Goal: Task Accomplishment & Management: Complete application form

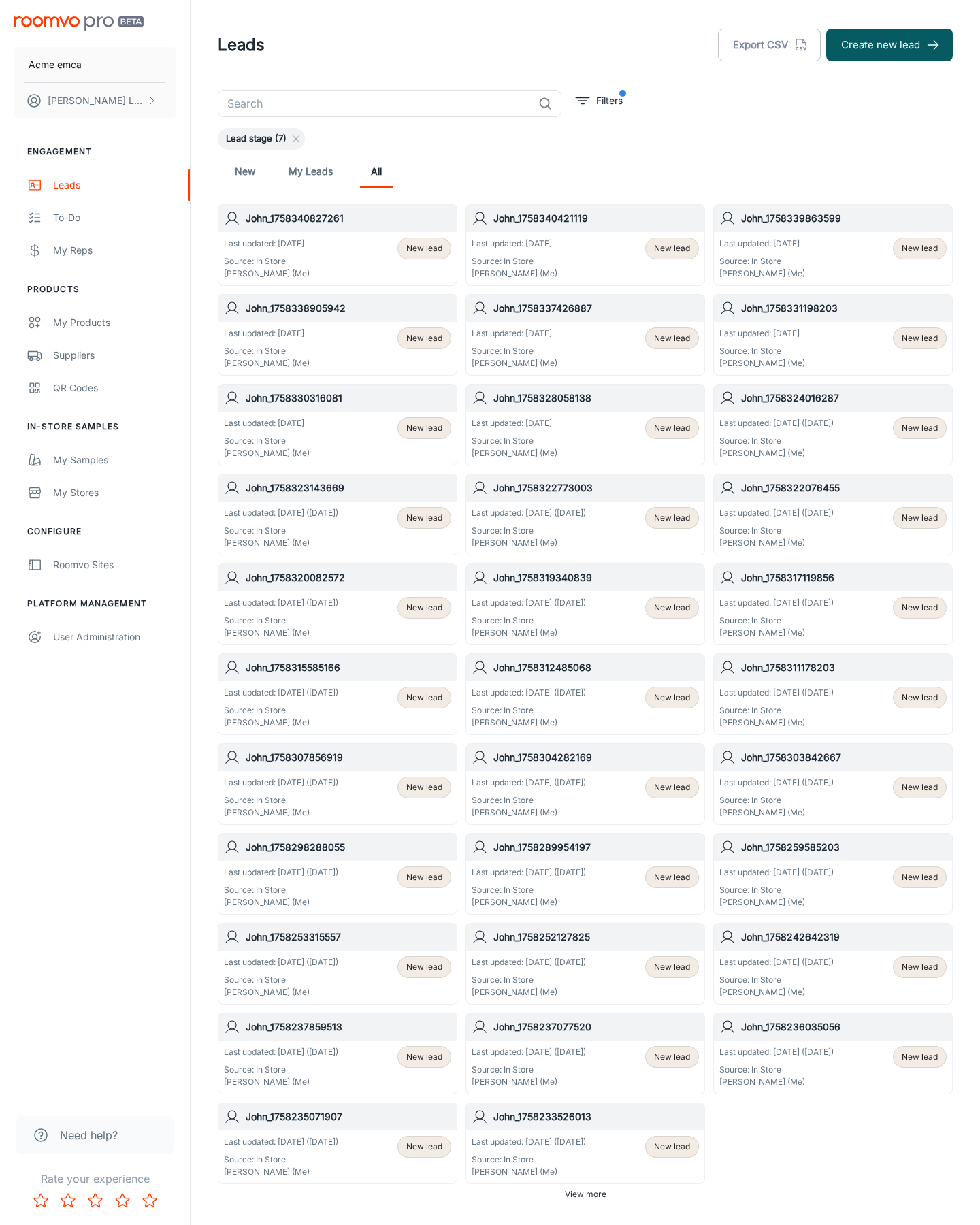
click at [890, 45] on button "Create new lead" at bounding box center [889, 45] width 126 height 33
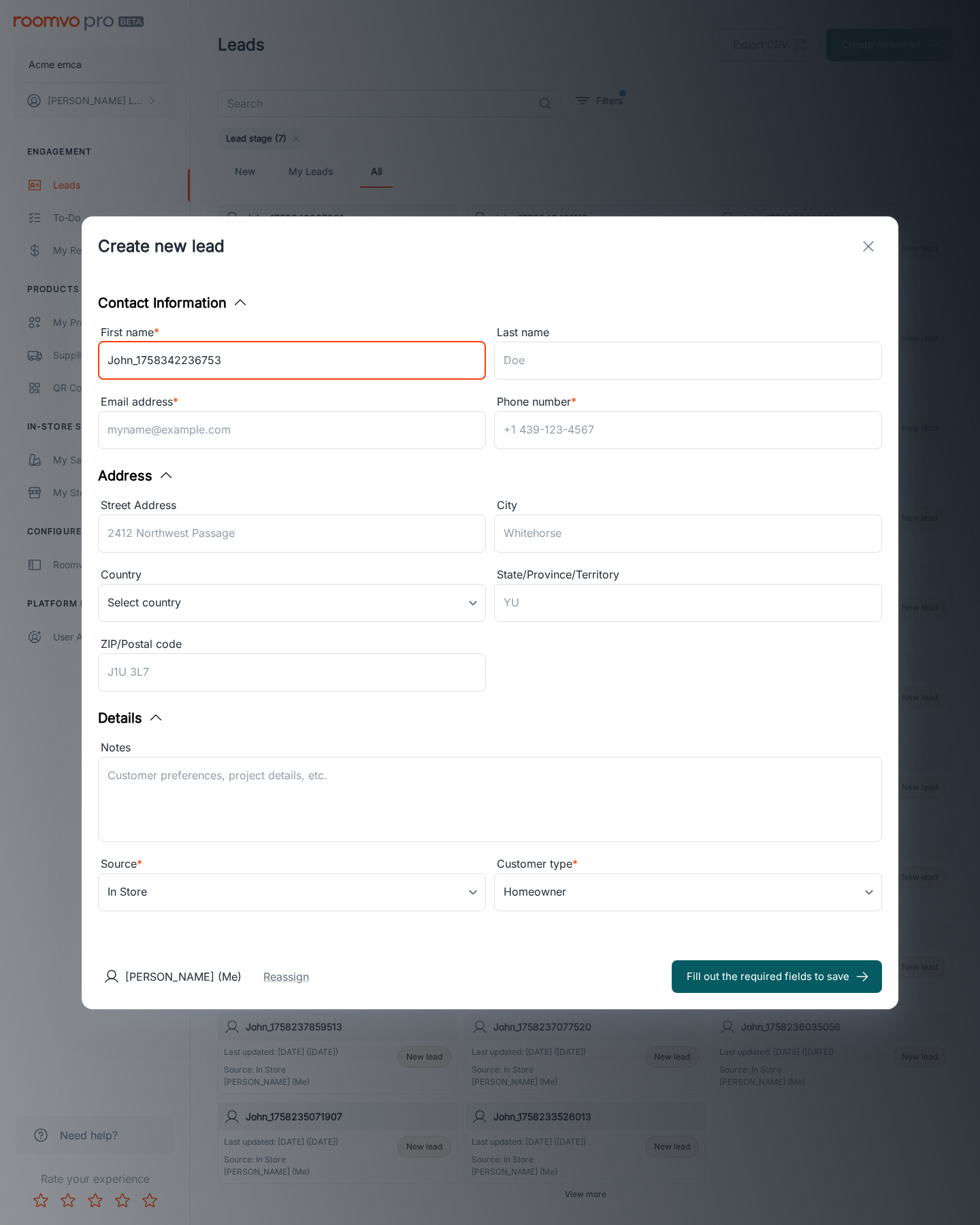
type input "John_1758342236753"
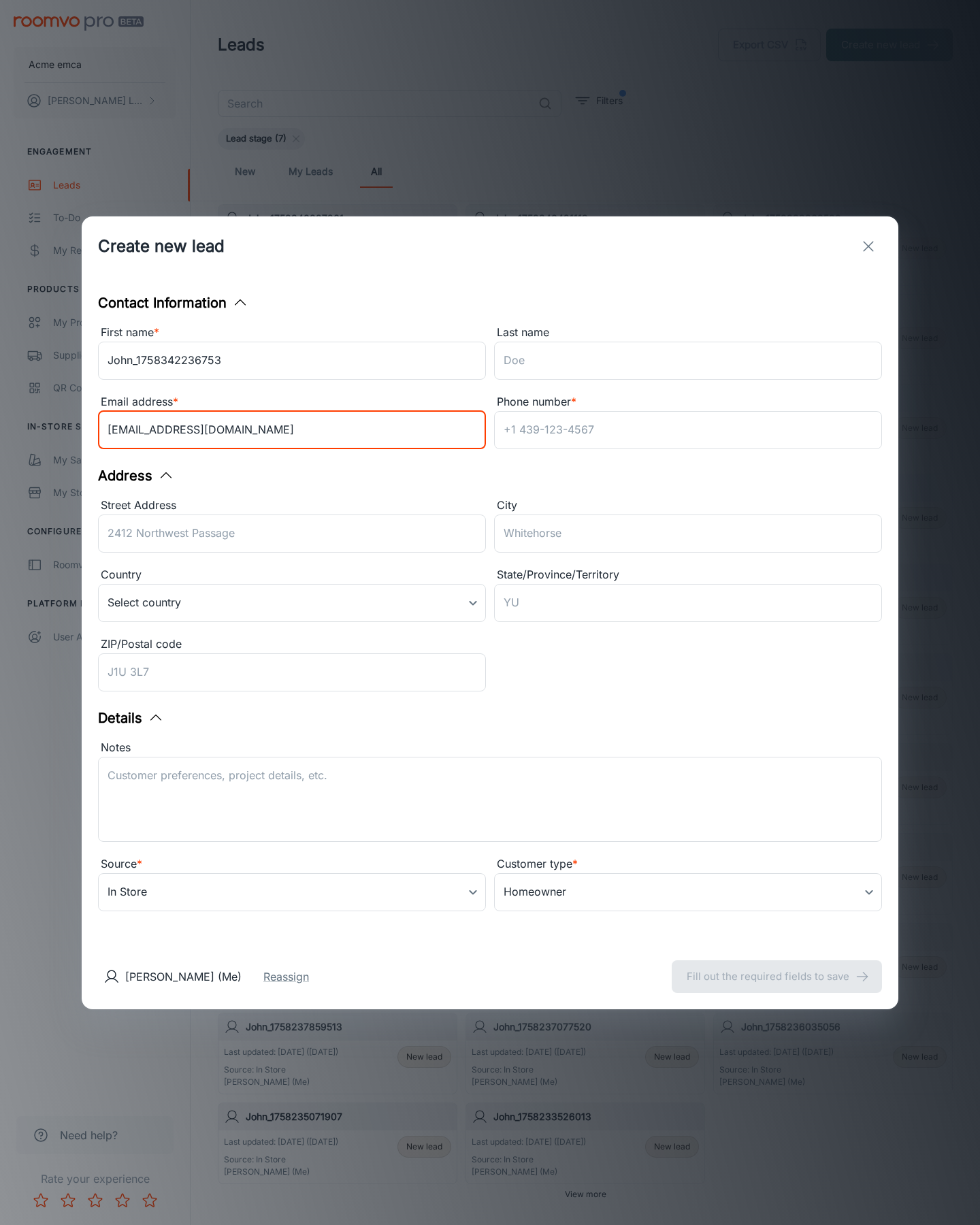
type input "[EMAIL_ADDRESS][DOMAIN_NAME]"
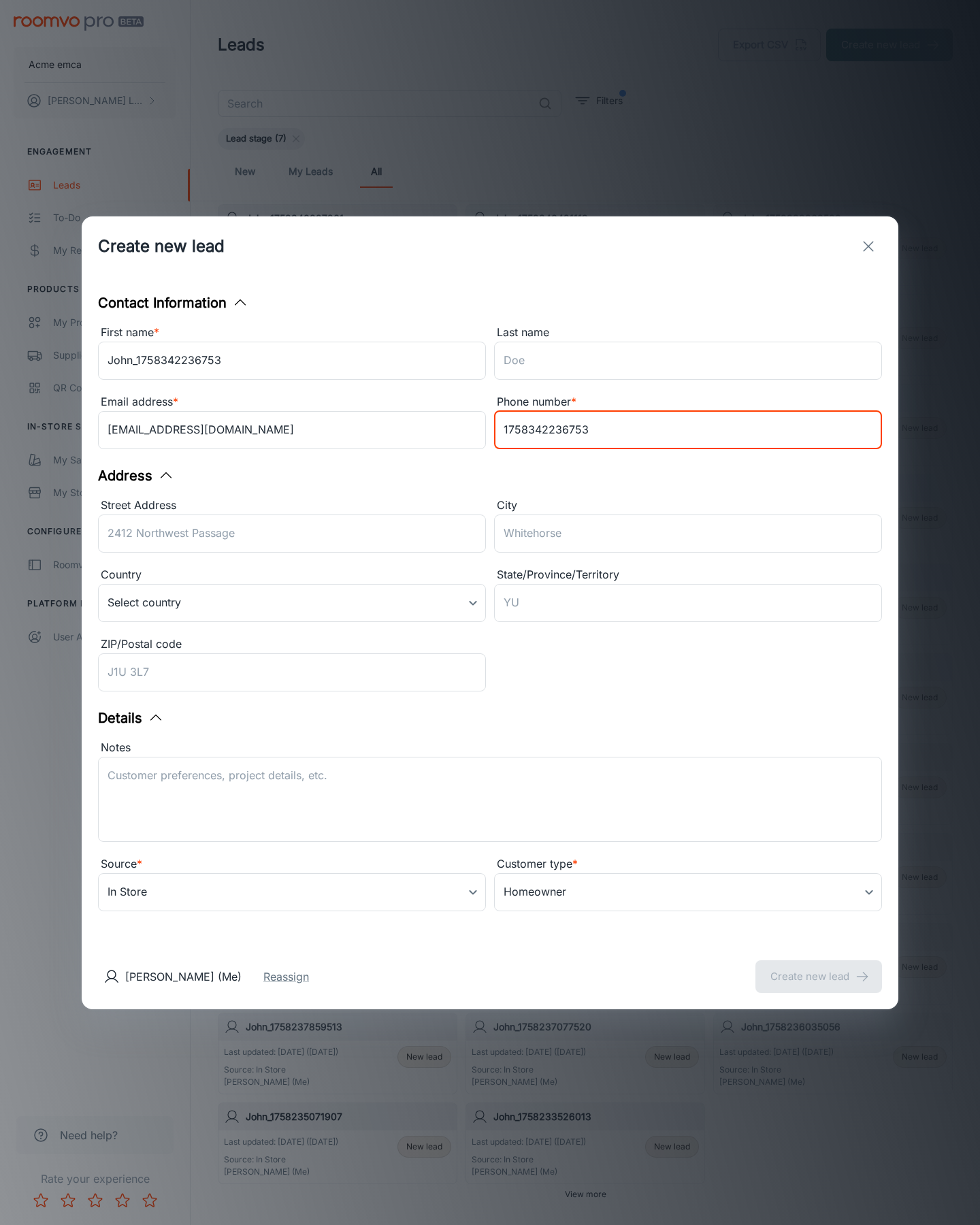
type input "1758342236753"
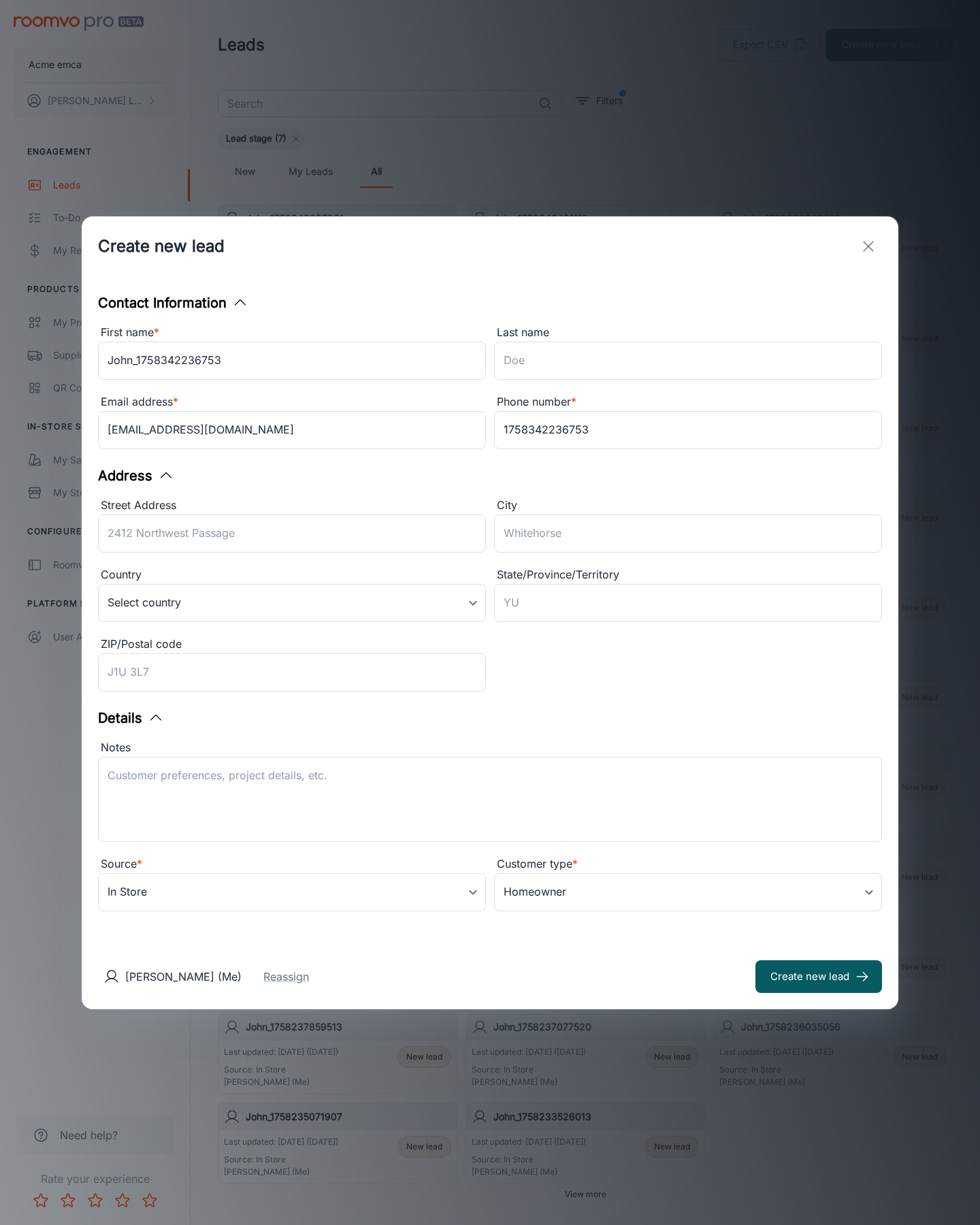
click at [819, 976] on button "Create new lead" at bounding box center [819, 977] width 126 height 33
